Goal: Information Seeking & Learning: Find specific fact

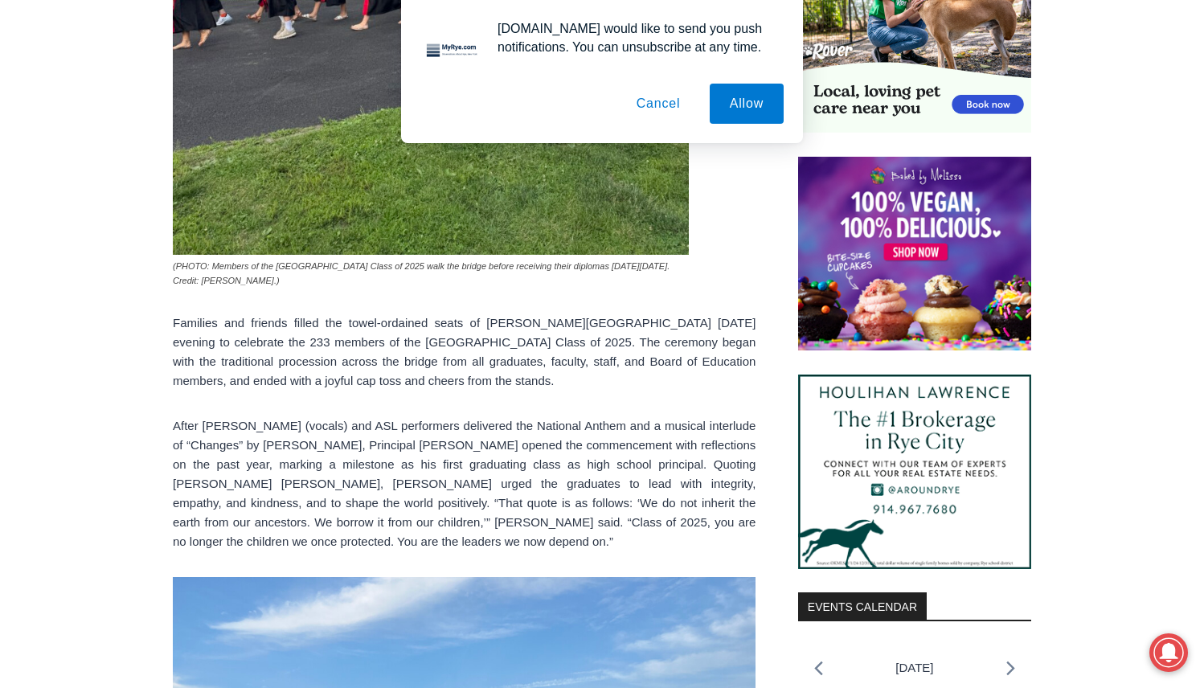
scroll to position [1107, 0]
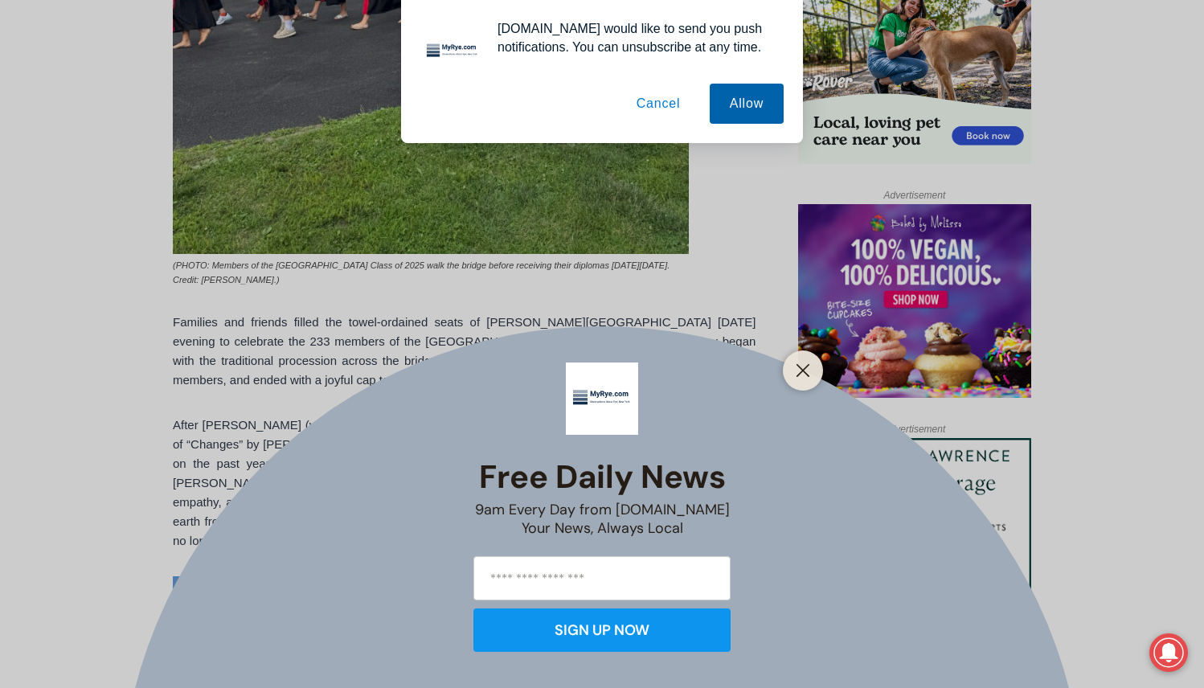
click at [742, 95] on button "Allow" at bounding box center [747, 104] width 74 height 40
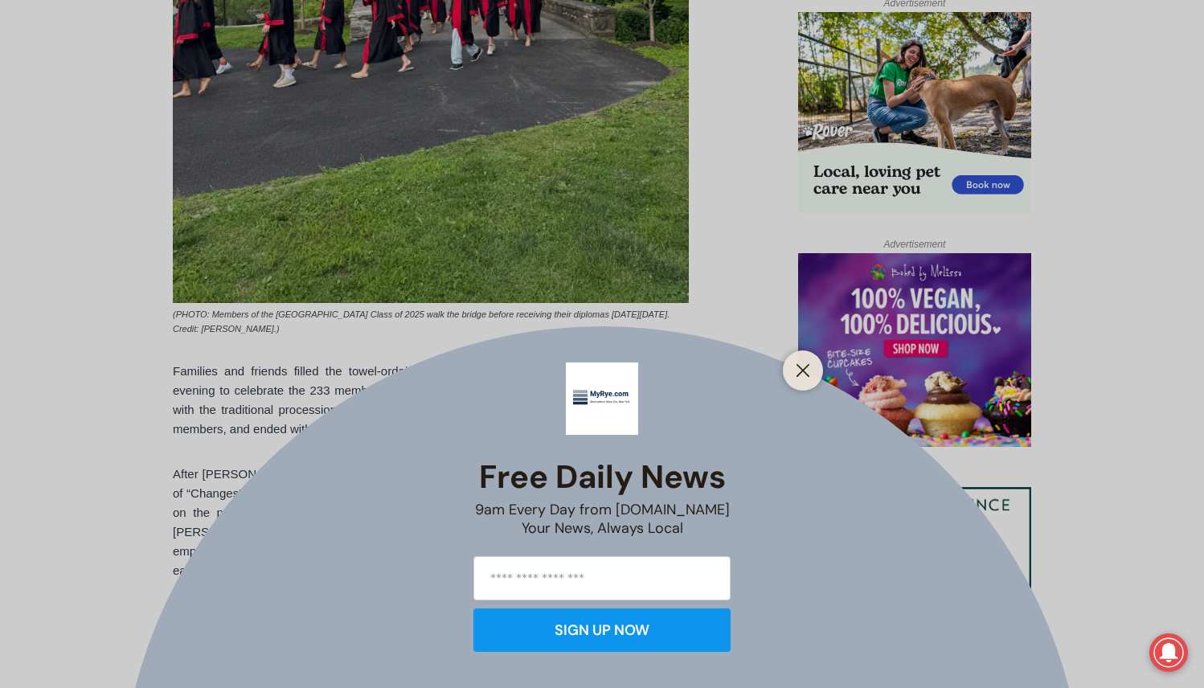
scroll to position [1039, 0]
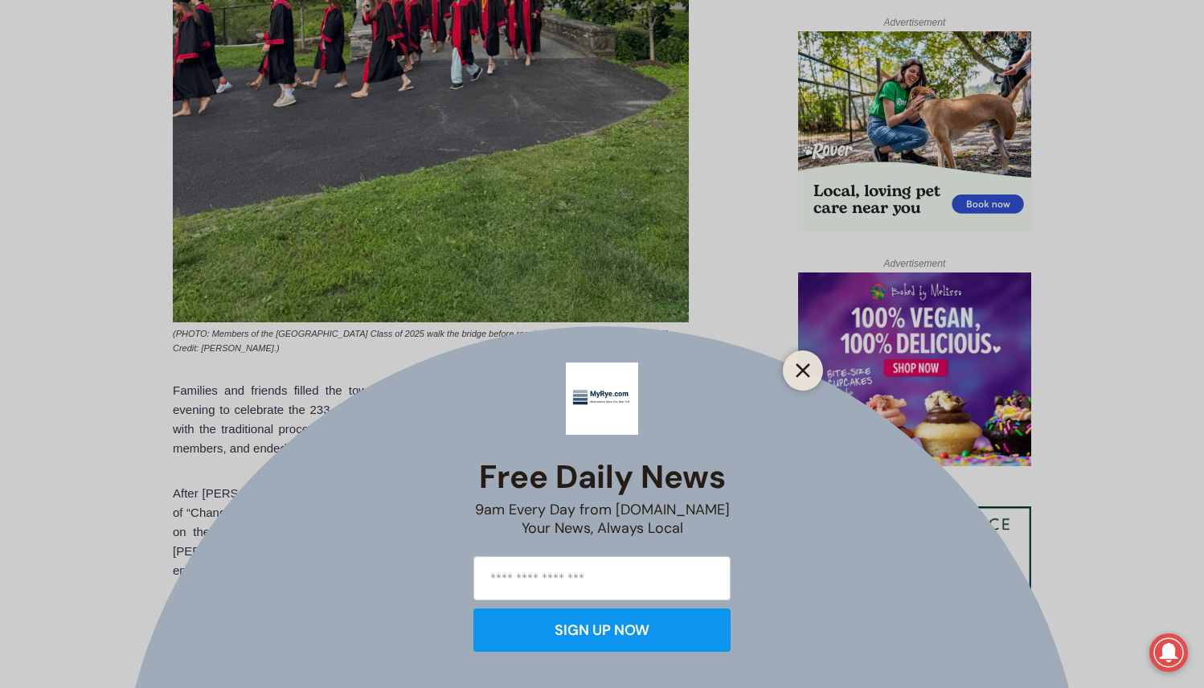
click at [799, 370] on icon "Close" at bounding box center [803, 370] width 14 height 14
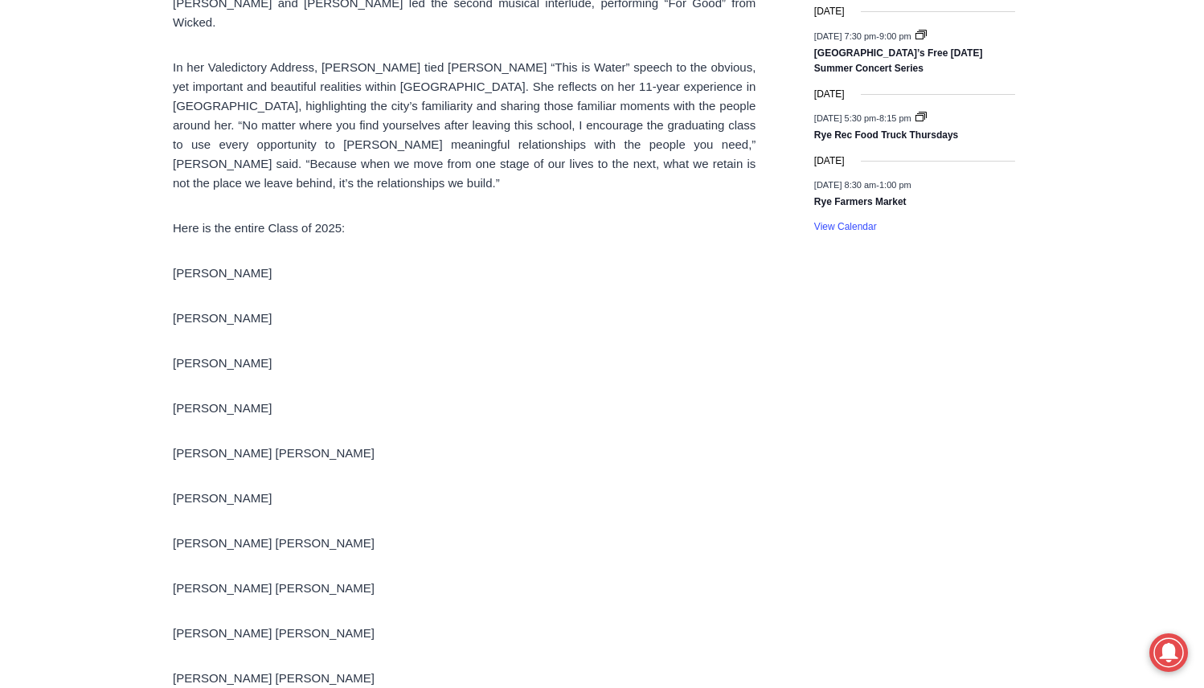
scroll to position [2550, 0]
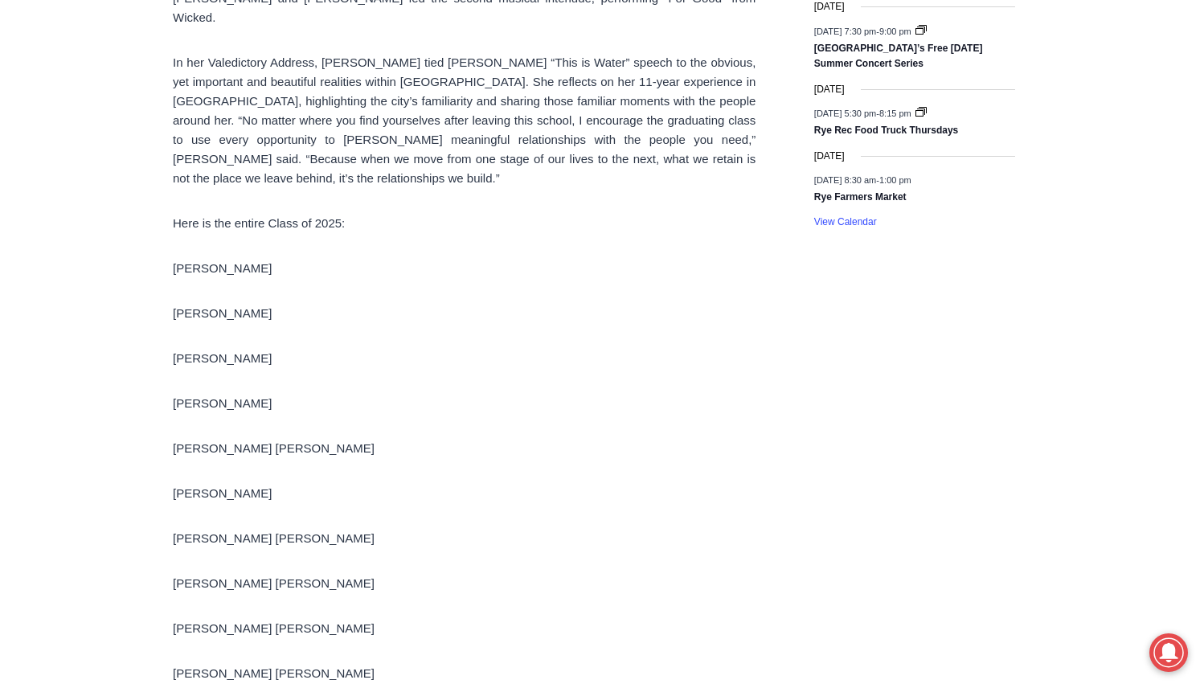
drag, startPoint x: 324, startPoint y: 225, endPoint x: 399, endPoint y: 282, distance: 94.7
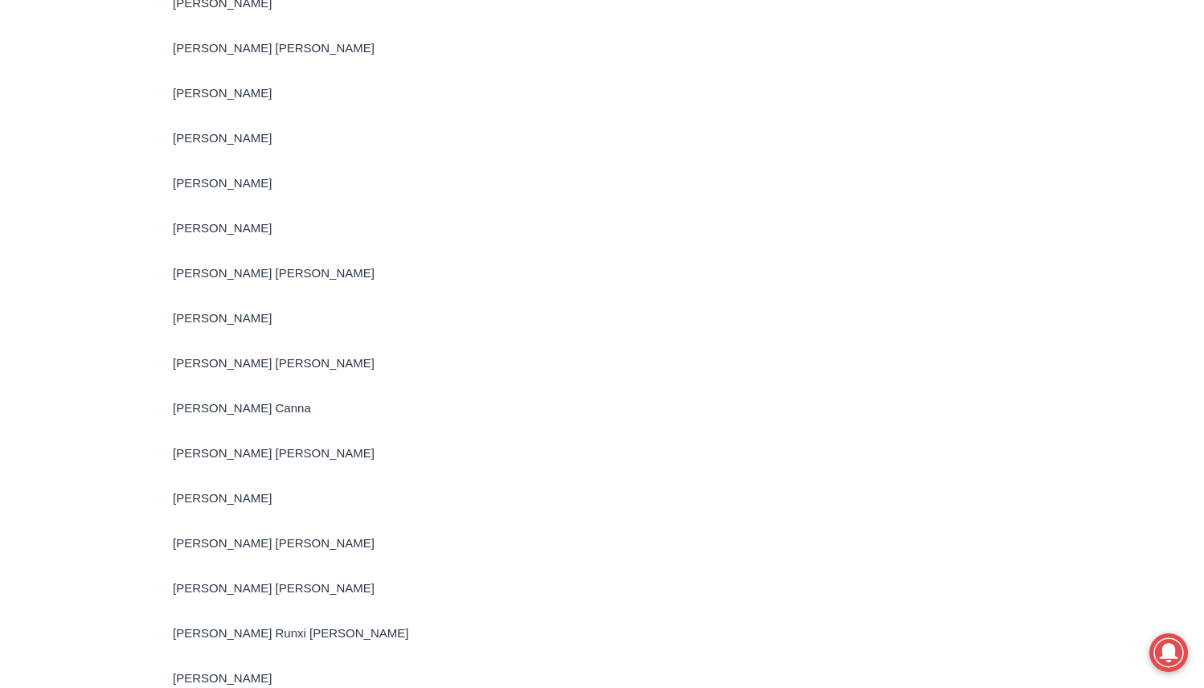
scroll to position [3764, 0]
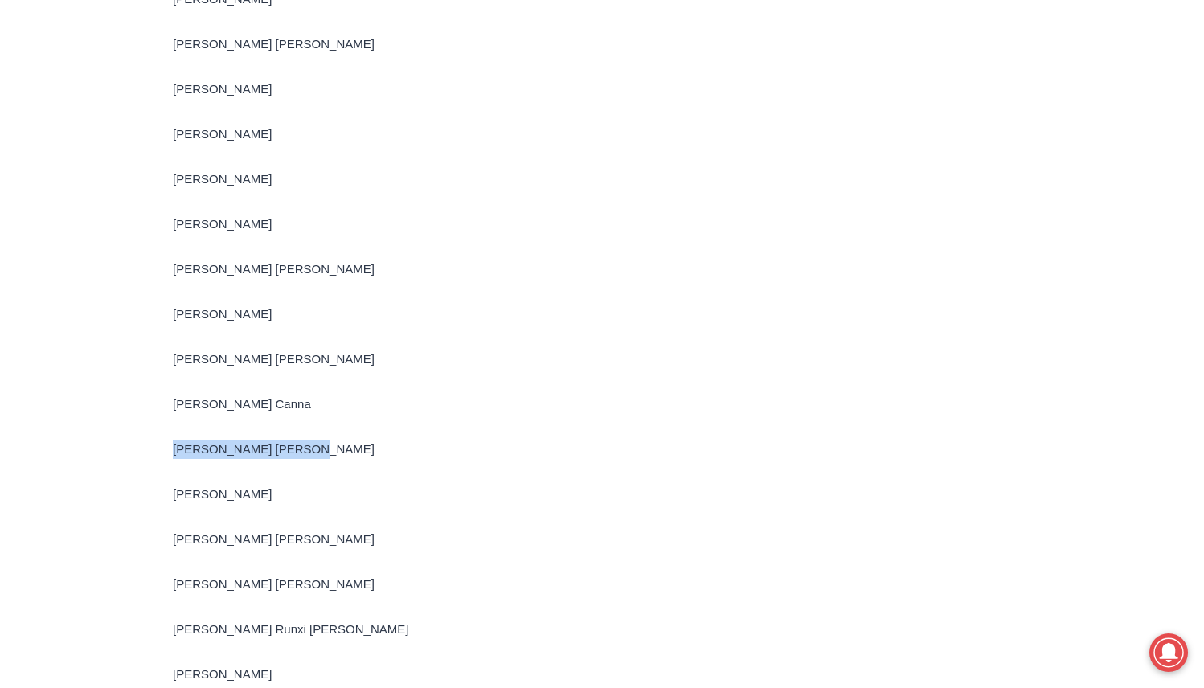
drag, startPoint x: 175, startPoint y: 466, endPoint x: 337, endPoint y: 464, distance: 161.5
click at [338, 459] on p "[PERSON_NAME] [PERSON_NAME]" at bounding box center [464, 449] width 583 height 19
copy p "[PERSON_NAME] [PERSON_NAME]"
